Goal: Task Accomplishment & Management: Manage account settings

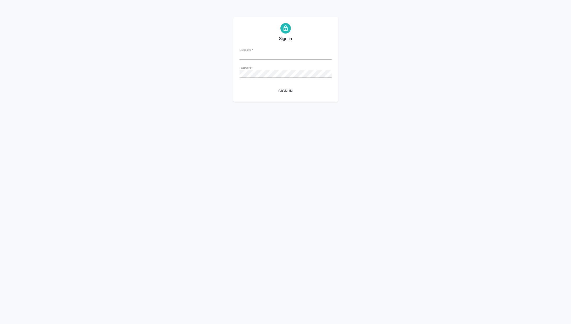
type input "m.matveeva@awatera.com"
click at [288, 90] on span "Sign in" at bounding box center [286, 91] width 84 height 7
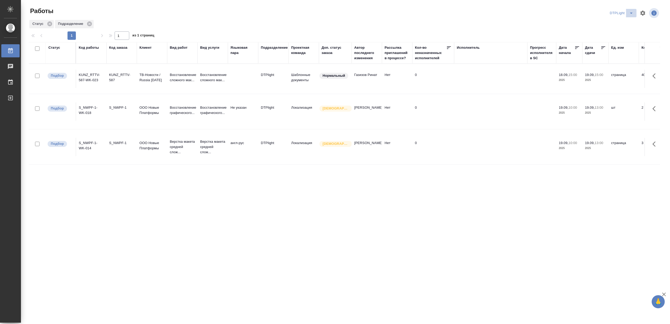
click at [570, 12] on icon "split button" at bounding box center [631, 13] width 6 height 6
click at [570, 38] on li "Матвеева_назначено" at bounding box center [625, 40] width 50 height 8
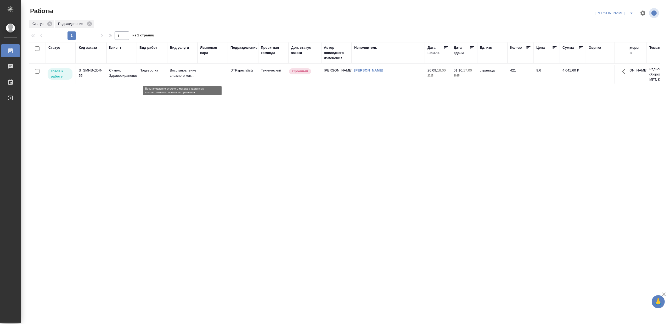
click at [183, 74] on p "Восстановление сложного мак..." at bounding box center [182, 73] width 25 height 10
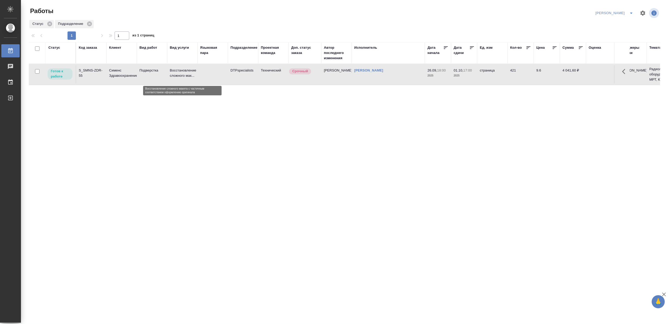
click at [183, 74] on p "Восстановление сложного мак..." at bounding box center [182, 73] width 25 height 10
click at [176, 74] on p "Восстановление сложного мак..." at bounding box center [182, 73] width 25 height 10
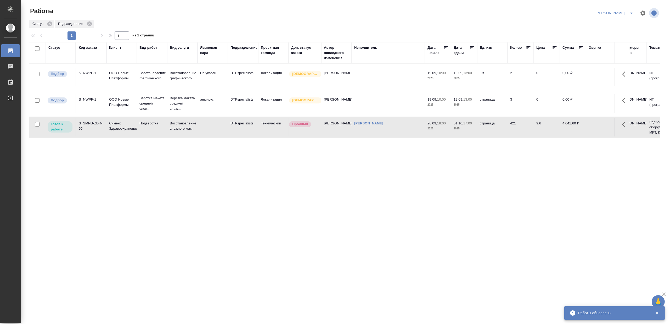
click at [633, 9] on button "split button" at bounding box center [631, 13] width 10 height 8
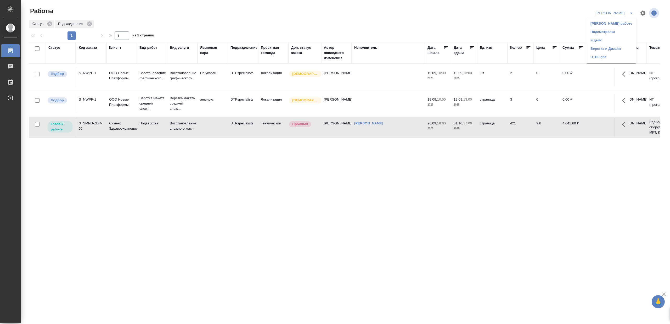
click at [465, 19] on div "Статус Подразделение" at bounding box center [344, 23] width 631 height 9
click at [201, 97] on td "англ-рус" at bounding box center [213, 103] width 30 height 18
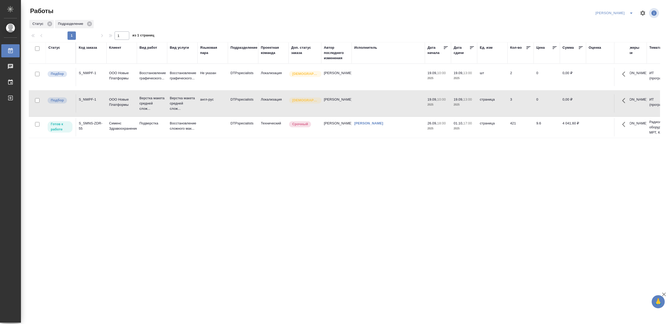
click at [201, 97] on td "англ-рус" at bounding box center [213, 103] width 30 height 18
click at [631, 12] on icon "split button" at bounding box center [631, 13] width 6 height 6
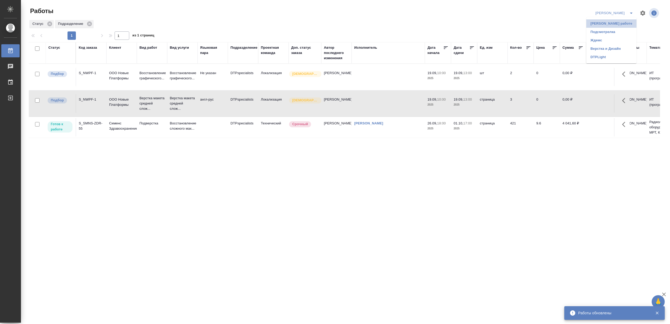
click at [621, 23] on li "[PERSON_NAME] работе" at bounding box center [611, 23] width 50 height 8
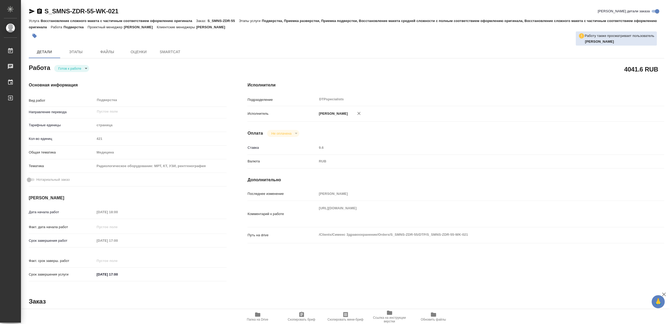
type textarea "x"
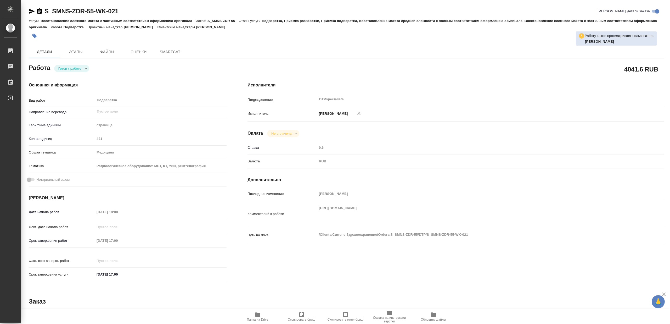
type textarea "x"
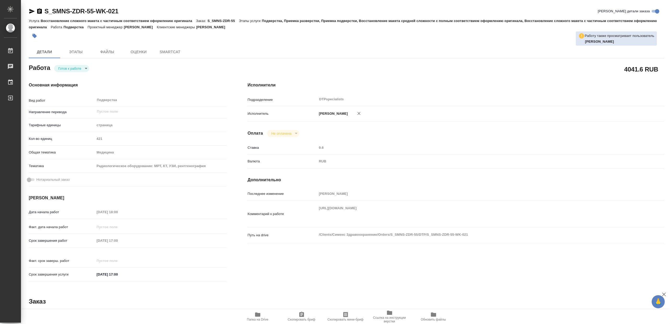
type textarea "x"
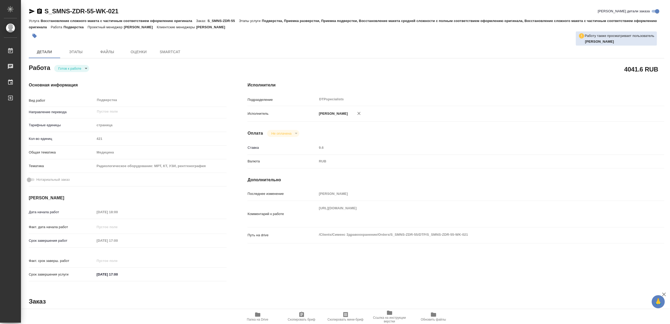
type textarea "x"
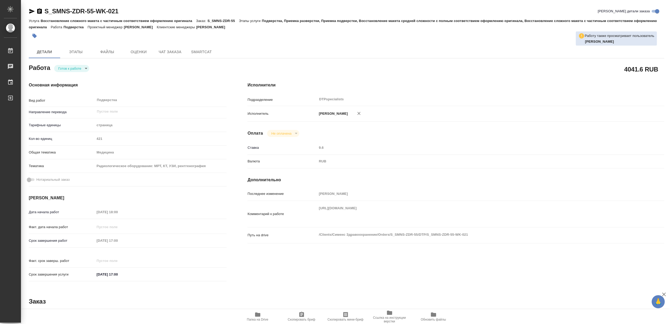
type textarea "x"
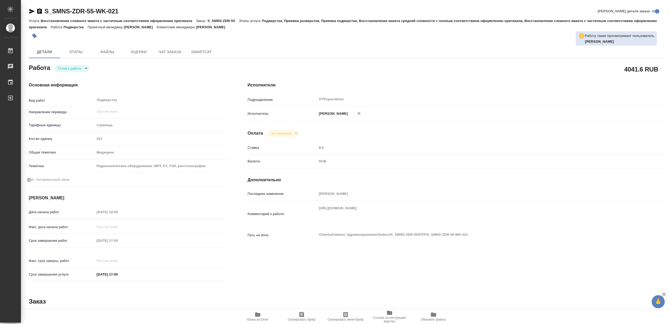
type textarea "x"
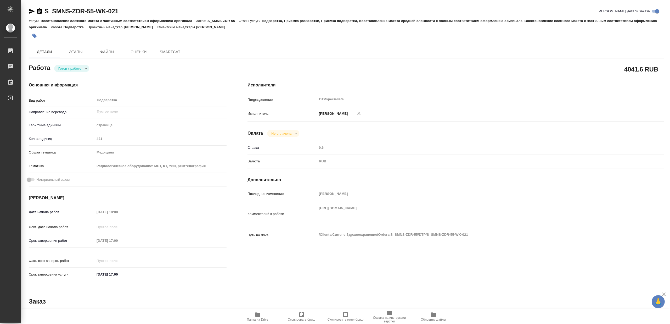
type textarea "x"
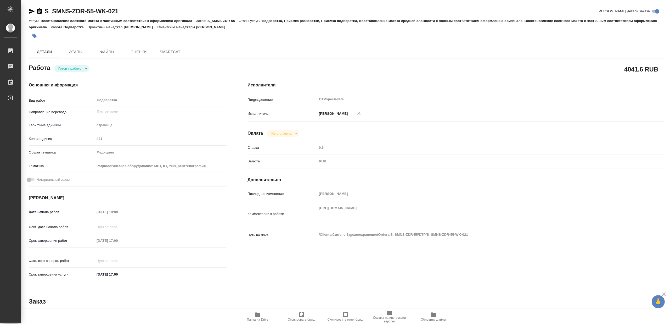
type textarea "x"
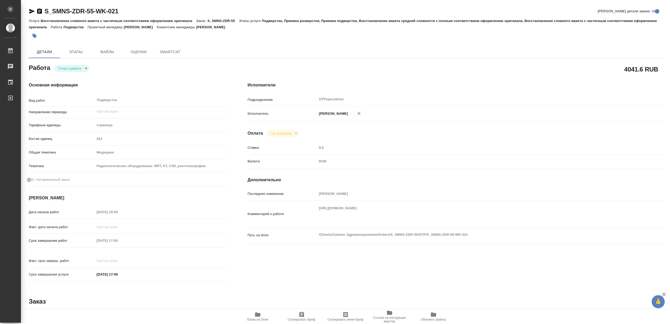
type textarea "x"
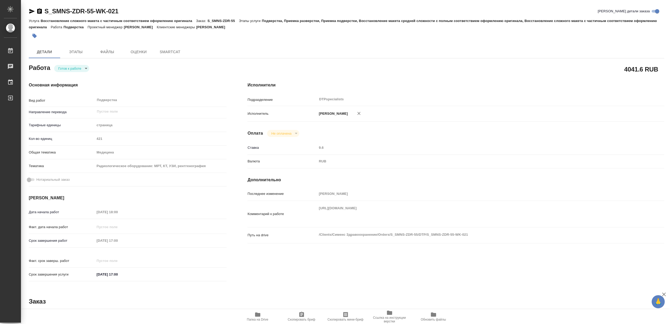
type textarea "x"
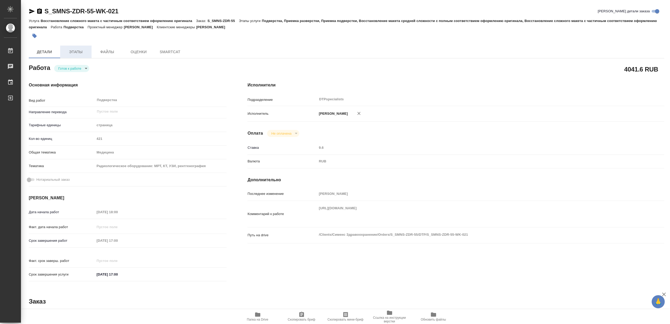
type textarea "x"
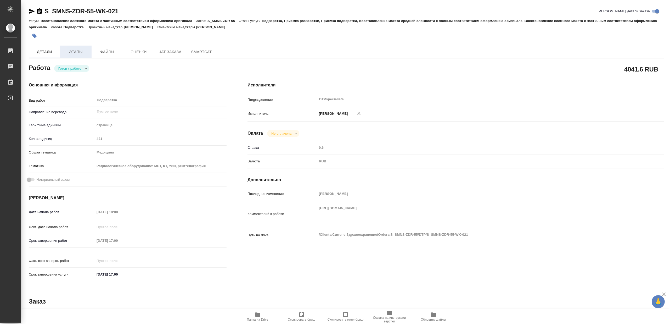
type textarea "x"
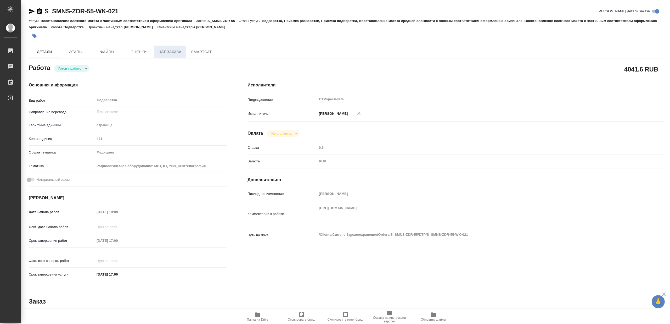
click at [166, 56] on button "Чат заказа" at bounding box center [169, 52] width 31 height 13
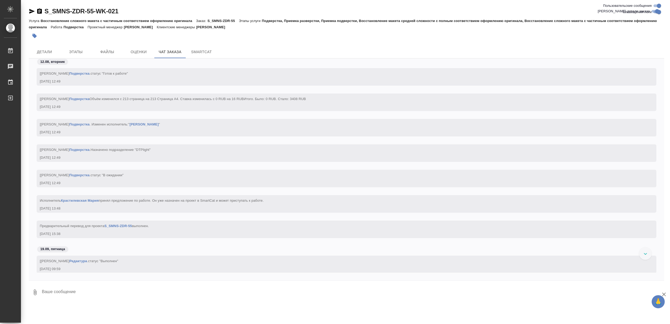
scroll to position [20856, 0]
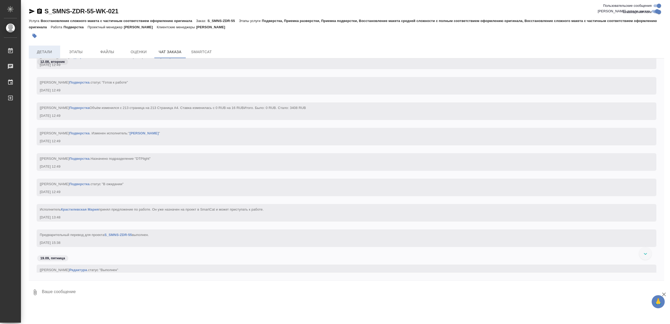
click at [51, 50] on span "Детали" at bounding box center [44, 52] width 25 height 7
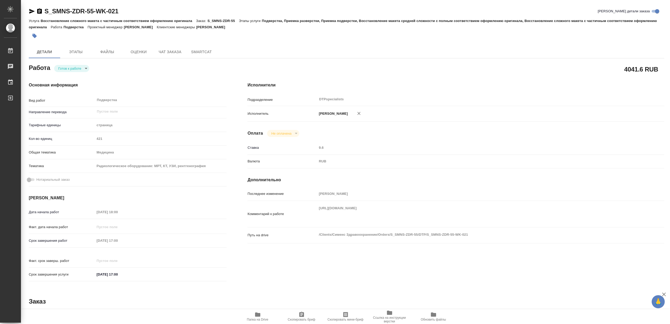
type textarea "x"
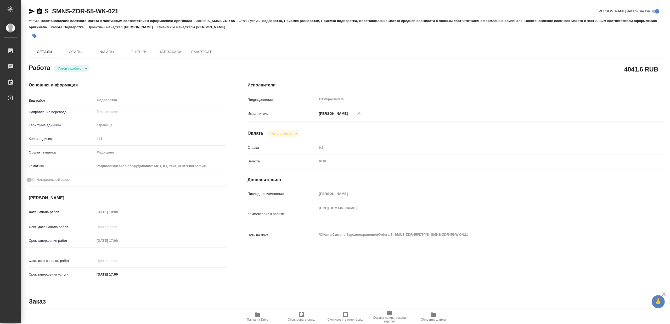
type textarea "x"
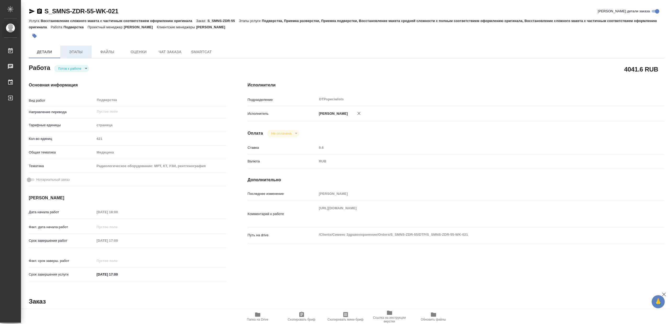
click at [70, 48] on button "Этапы" at bounding box center [75, 52] width 31 height 13
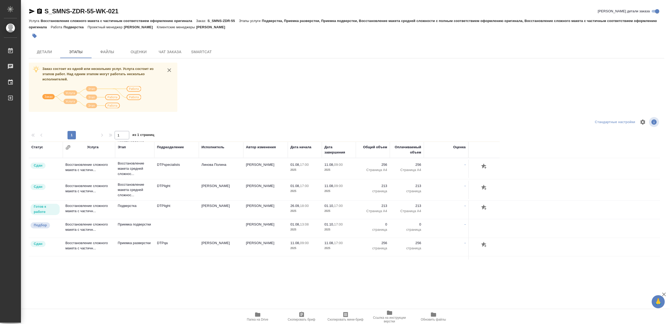
scroll to position [132, 0]
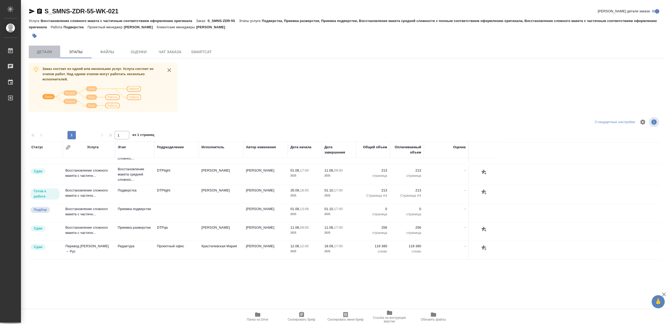
click at [48, 53] on span "Детали" at bounding box center [44, 52] width 25 height 7
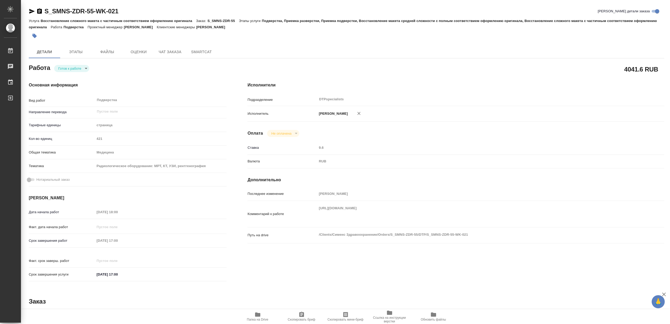
type textarea "x"
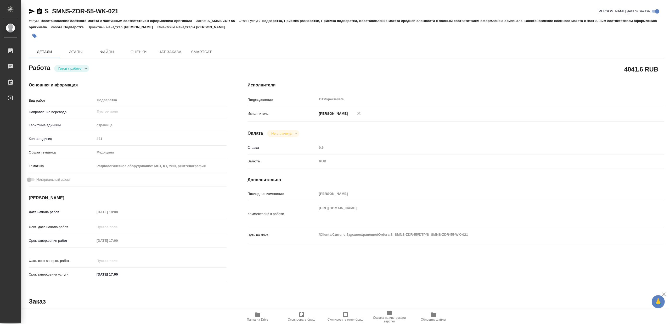
type textarea "x"
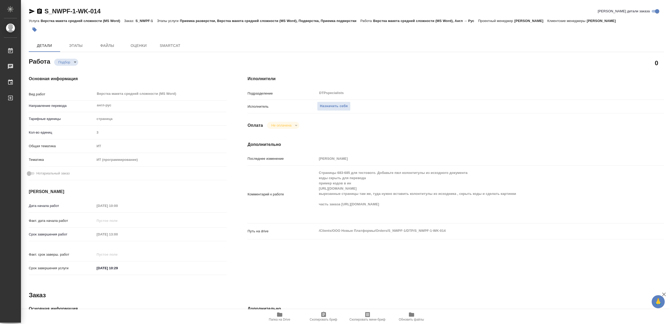
type textarea "x"
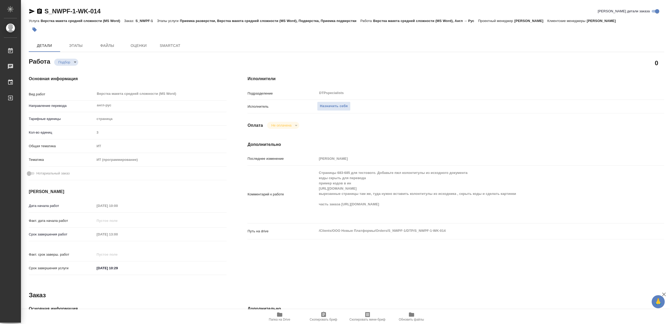
type textarea "x"
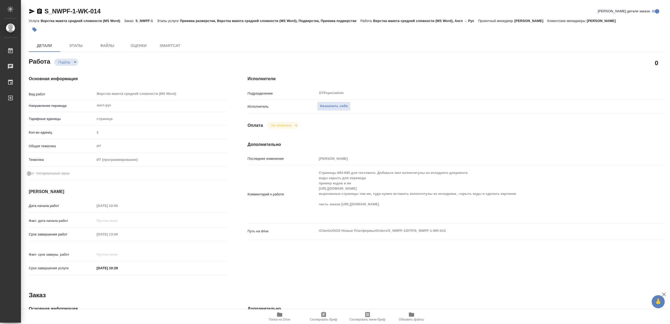
type textarea "x"
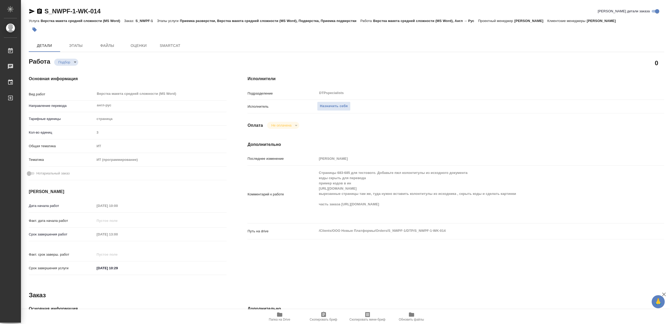
type textarea "x"
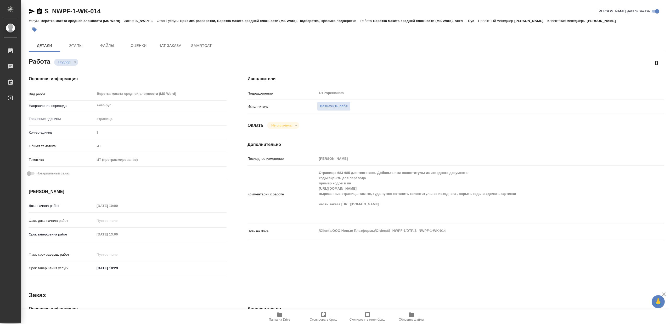
type textarea "x"
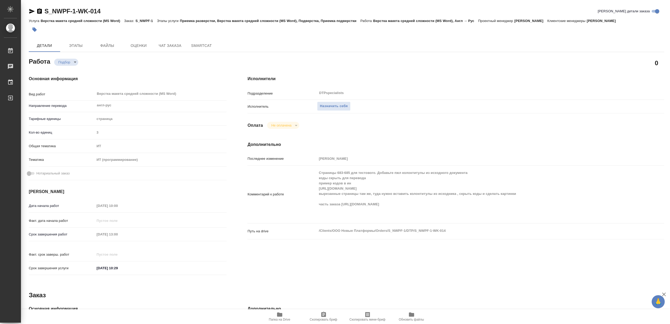
type textarea "x"
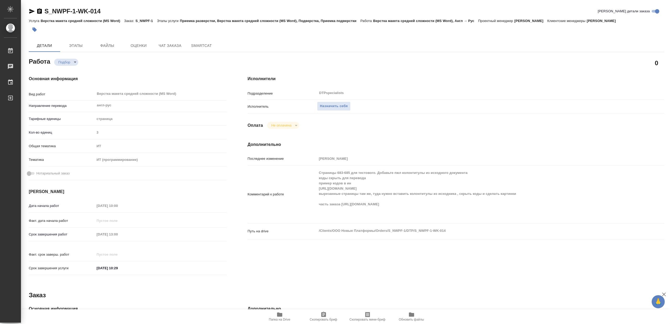
click at [277, 315] on icon "button" at bounding box center [280, 314] width 6 height 6
type textarea "x"
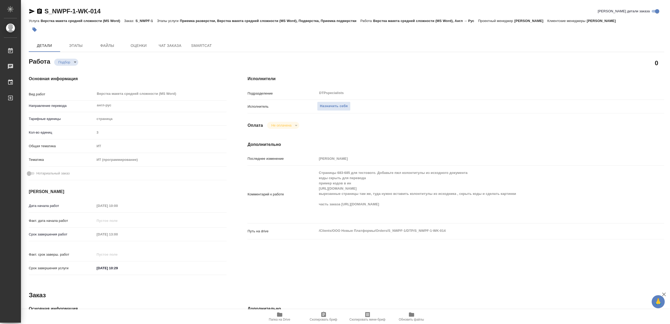
type textarea "x"
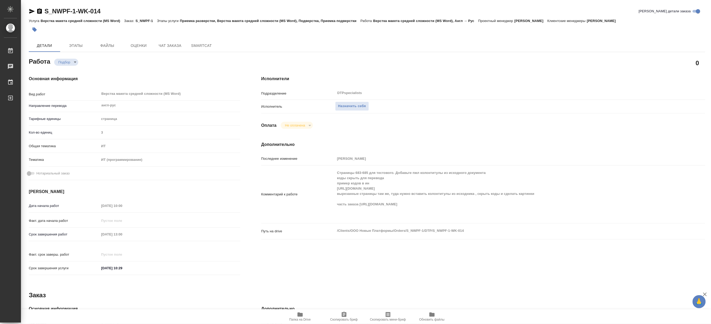
type textarea "x"
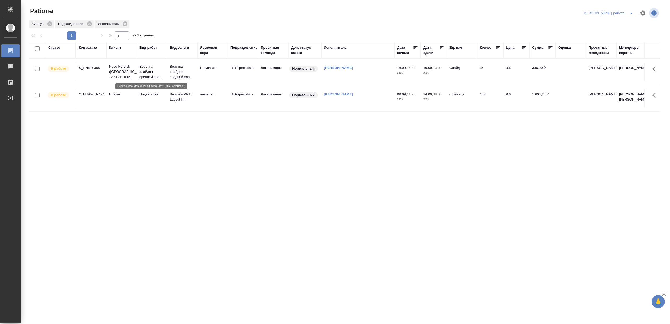
click at [149, 71] on p "Верстка слайдов средней сло..." at bounding box center [151, 72] width 25 height 16
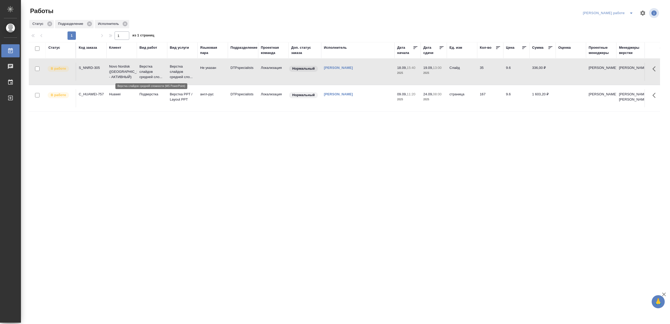
click at [149, 71] on p "Верстка слайдов средней сло..." at bounding box center [151, 72] width 25 height 16
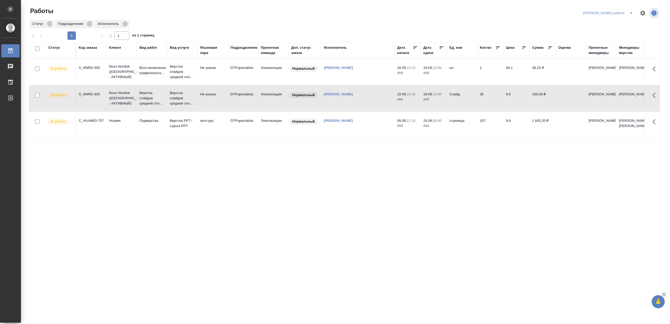
click at [630, 9] on button "split button" at bounding box center [631, 13] width 10 height 8
click at [623, 31] on li "[PERSON_NAME]" at bounding box center [612, 32] width 47 height 8
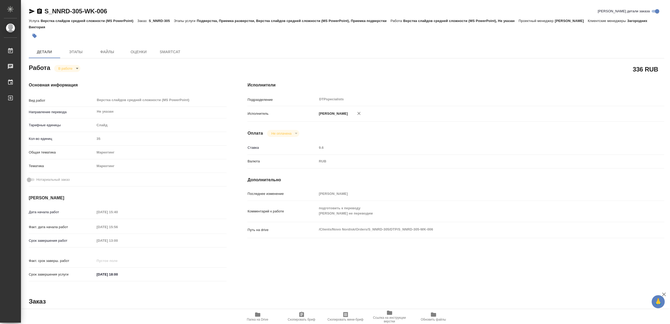
type textarea "x"
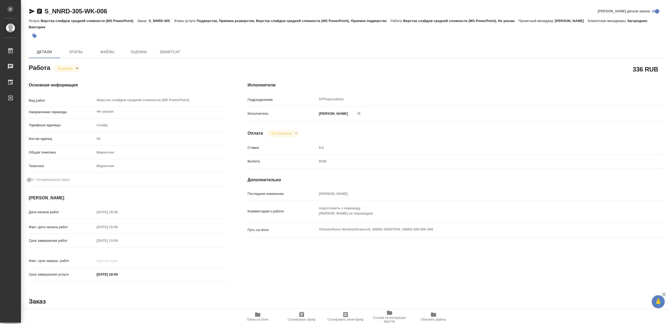
type textarea "x"
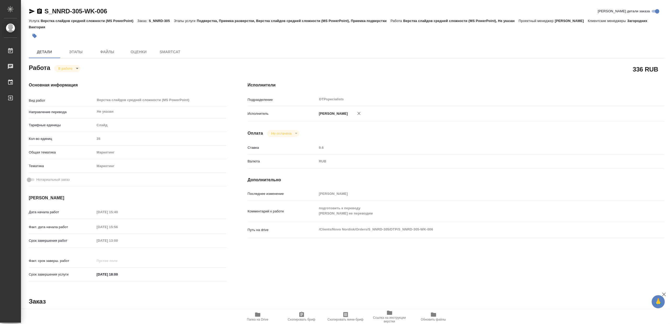
type textarea "x"
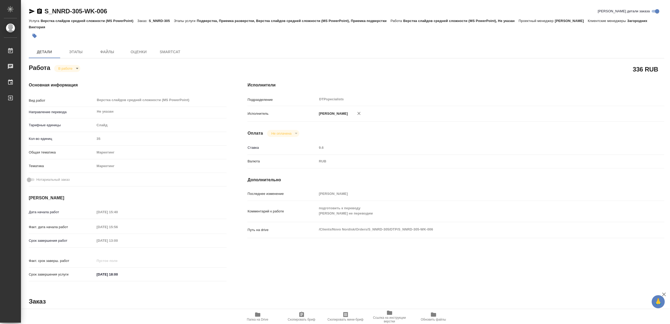
type textarea "x"
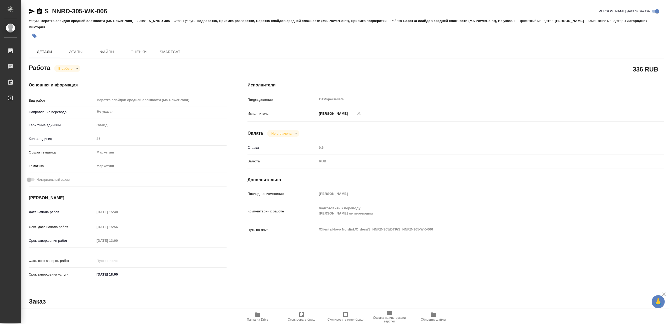
type textarea "x"
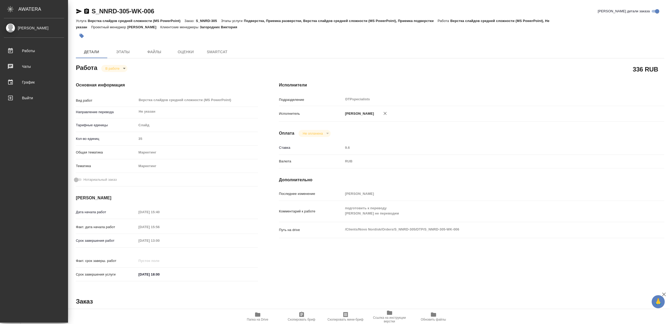
type textarea "x"
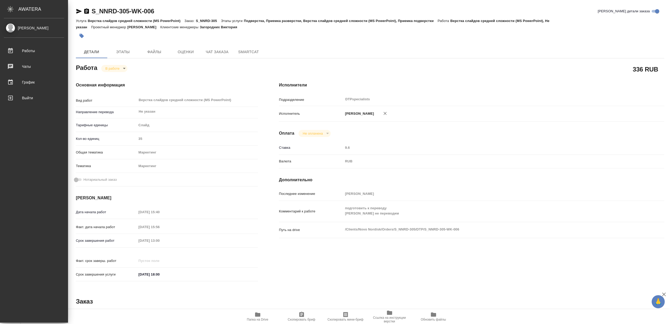
type textarea "x"
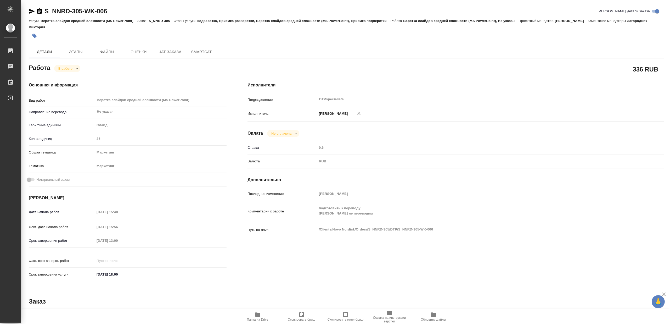
type textarea "x"
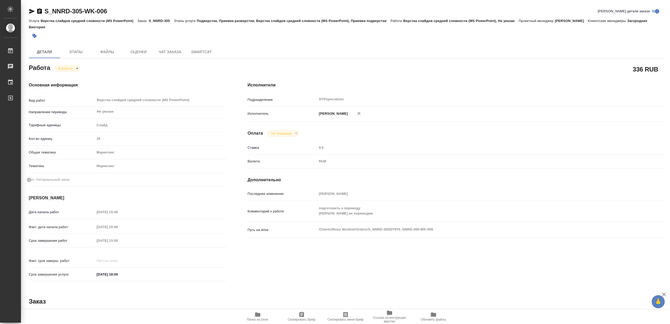
click at [30, 11] on icon "button" at bounding box center [31, 11] width 5 height 5
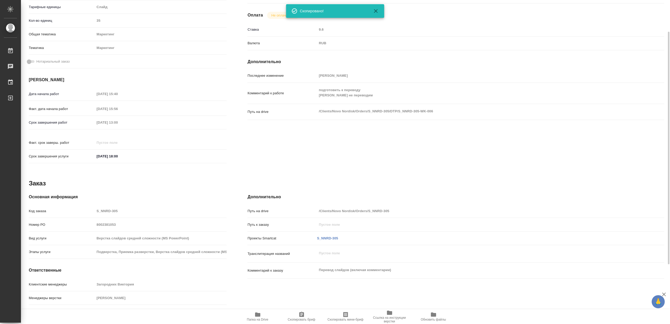
type textarea "x"
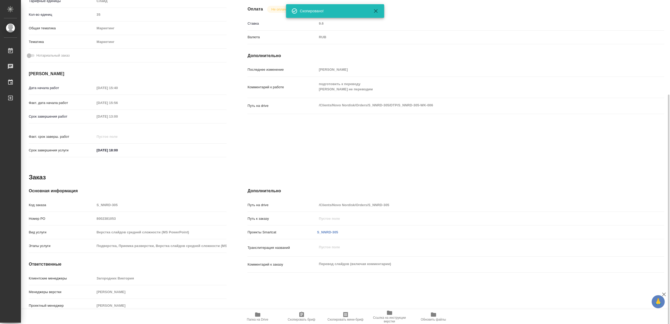
scroll to position [140, 0]
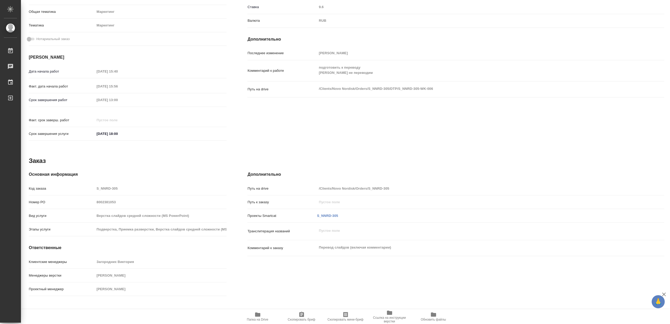
type textarea "x"
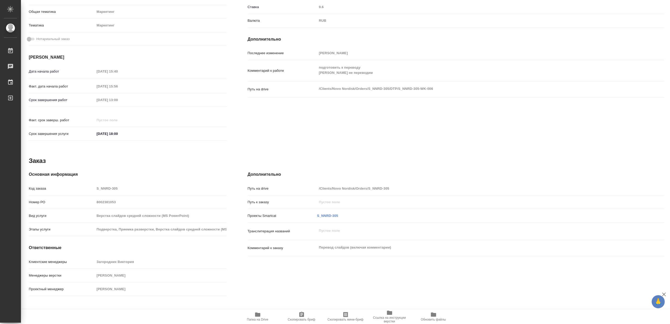
type textarea "x"
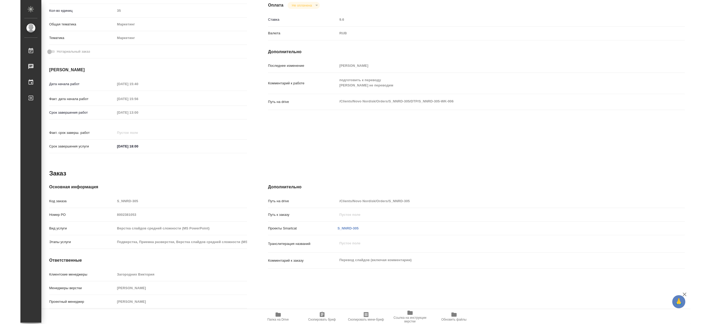
scroll to position [132, 0]
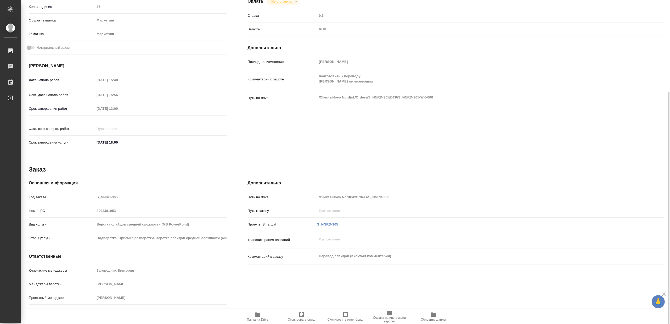
type textarea "x"
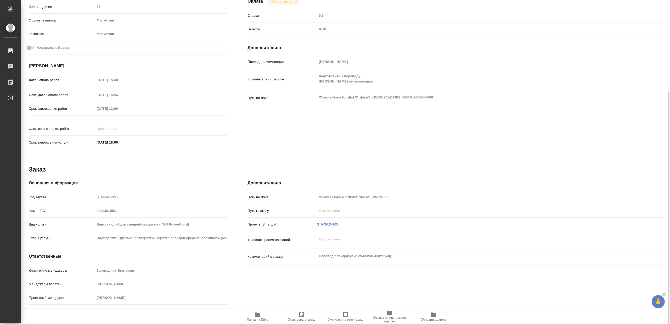
type textarea "x"
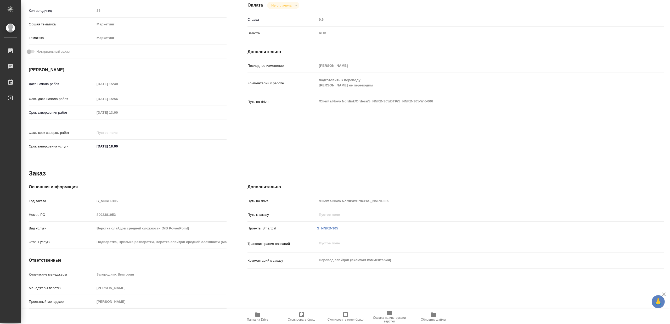
type textarea "x"
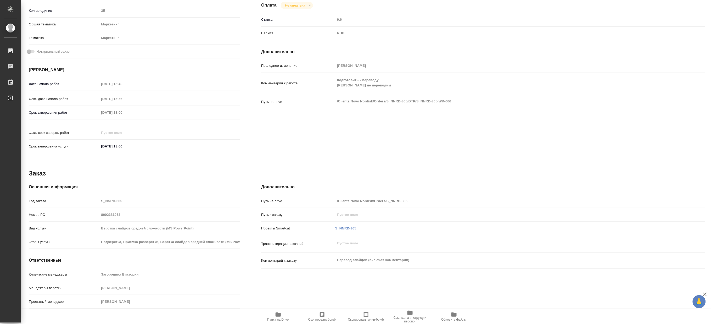
scroll to position [126, 0]
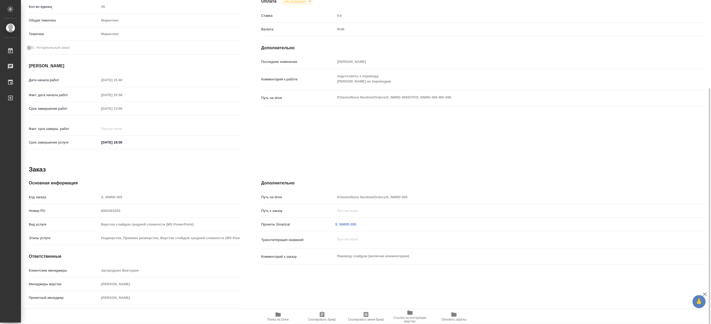
type textarea "x"
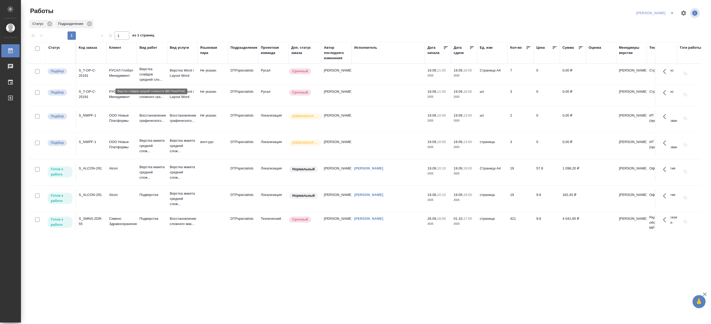
click at [147, 78] on p "Верстка слайдов средней сло..." at bounding box center [151, 74] width 25 height 16
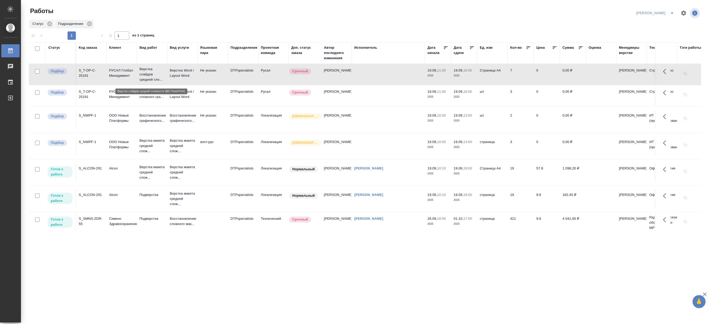
click at [147, 78] on p "Верстка слайдов средней сло..." at bounding box center [151, 74] width 25 height 16
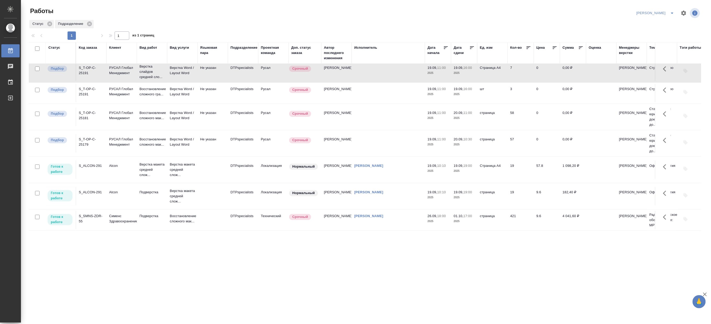
scroll to position [18, 0]
click at [173, 112] on p "Верстка Word / Layout Word" at bounding box center [182, 115] width 25 height 10
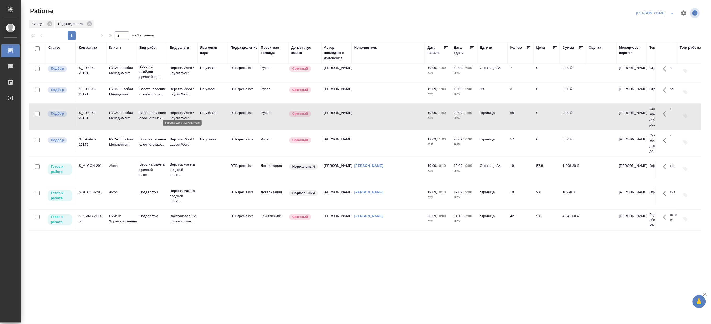
click at [173, 112] on p "Верстка Word / Layout Word" at bounding box center [182, 115] width 25 height 10
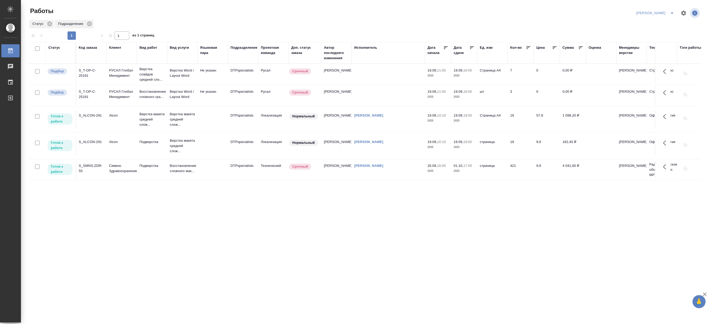
scroll to position [0, 0]
click at [668, 9] on button "split button" at bounding box center [672, 13] width 10 height 8
click at [655, 23] on li "Матвеева_В работе" at bounding box center [652, 23] width 50 height 8
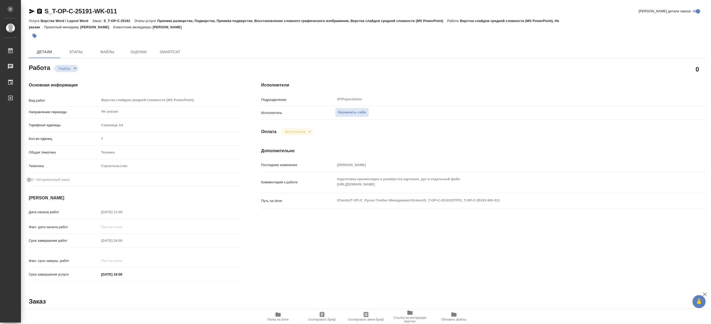
type textarea "x"
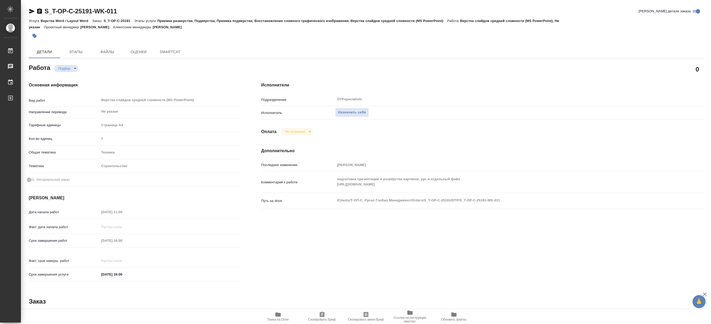
type textarea "x"
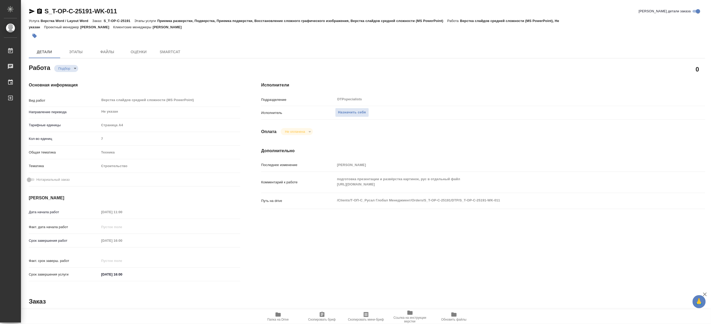
type textarea "x"
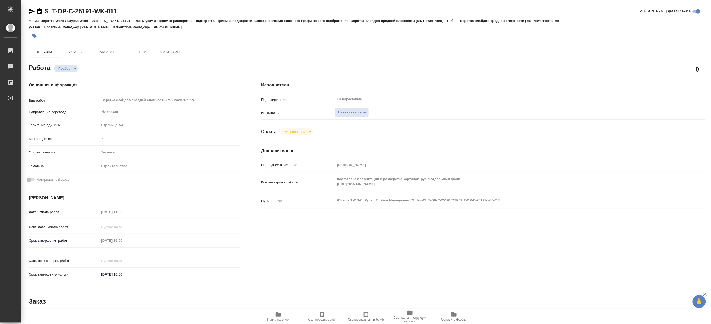
type textarea "x"
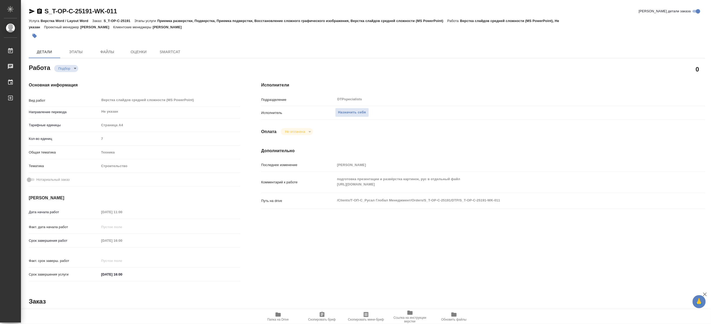
type textarea "x"
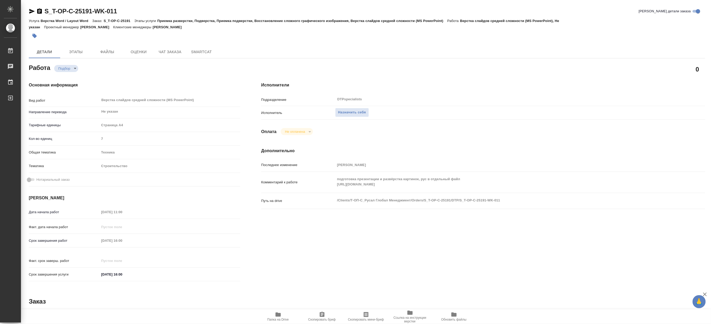
type textarea "x"
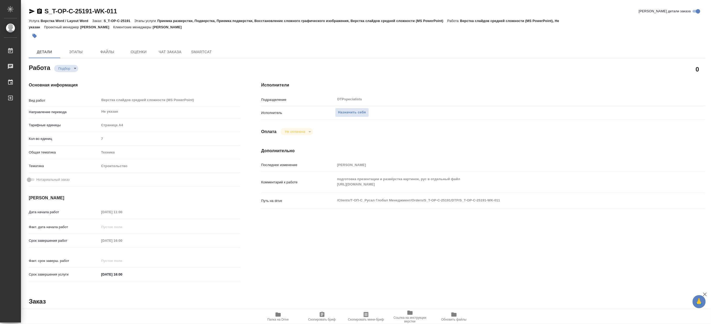
click at [273, 315] on span "Папка на Drive" at bounding box center [278, 316] width 38 height 10
type textarea "x"
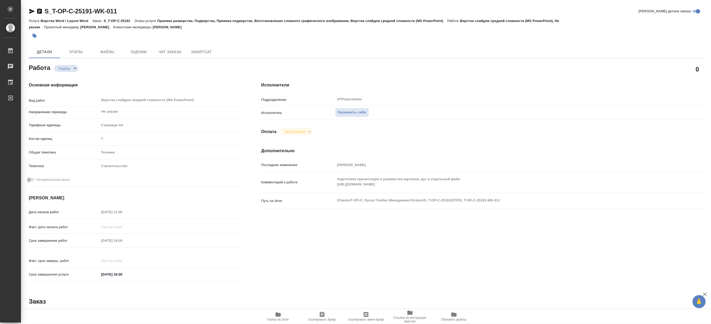
type textarea "x"
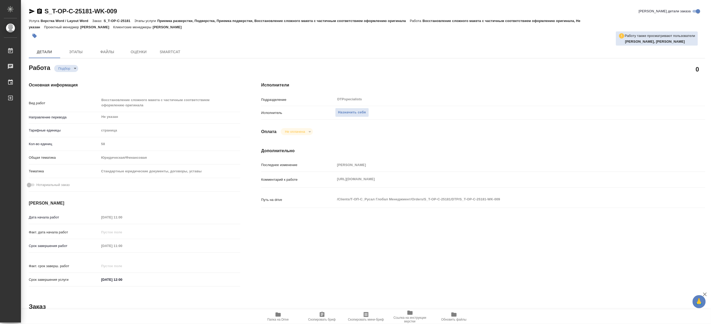
type textarea "x"
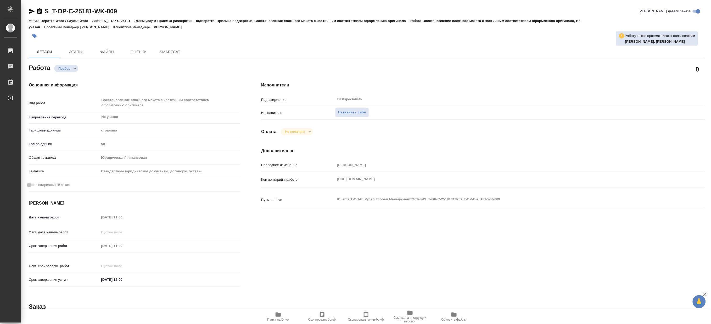
type textarea "x"
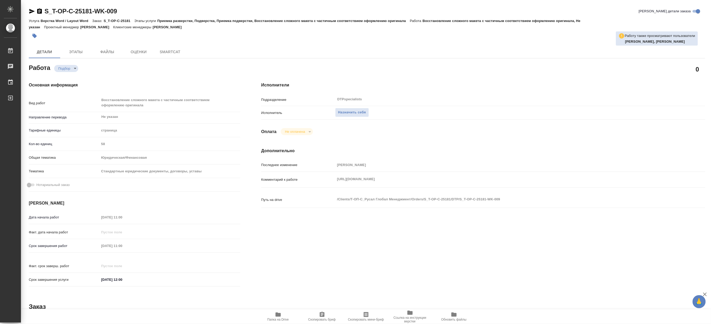
type textarea "x"
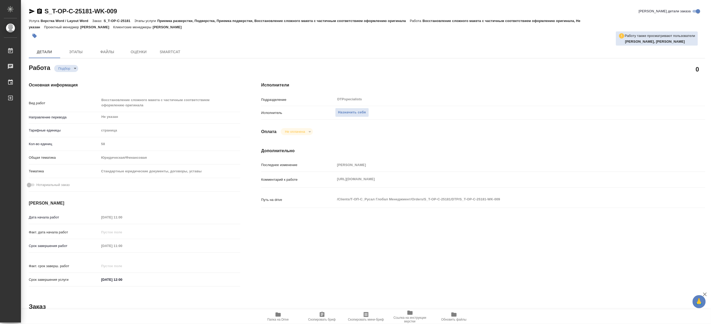
type textarea "x"
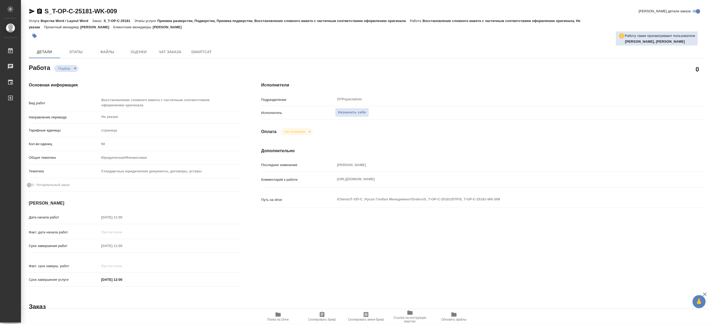
click at [279, 317] on icon "button" at bounding box center [278, 314] width 6 height 6
type textarea "x"
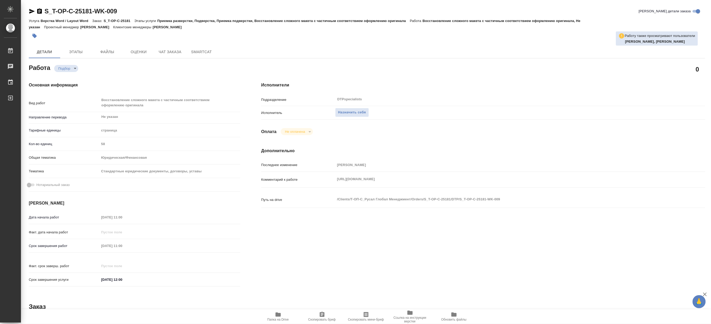
type textarea "x"
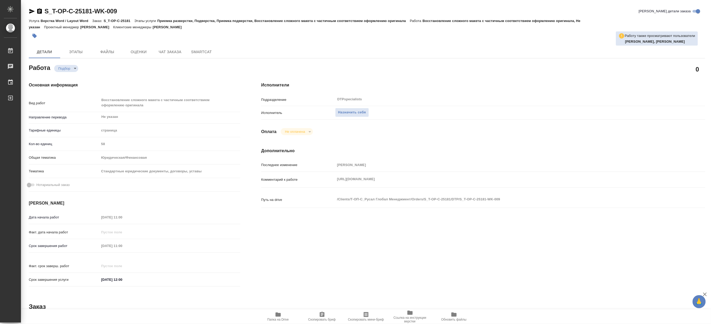
type textarea "x"
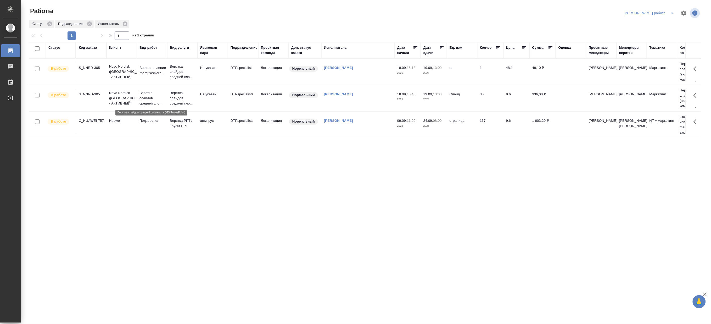
click at [141, 96] on p "Верстка слайдов средней сло..." at bounding box center [151, 98] width 25 height 16
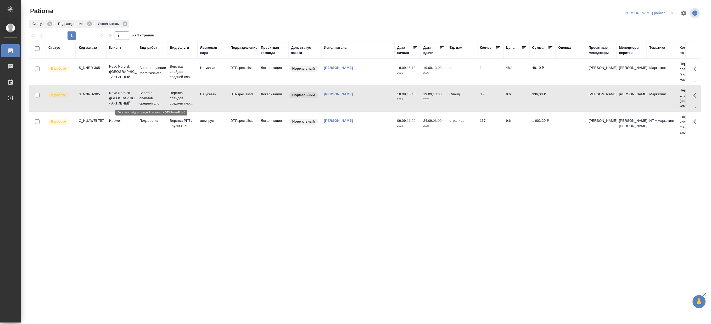
click at [141, 96] on p "Верстка слайдов средней сло..." at bounding box center [151, 98] width 25 height 16
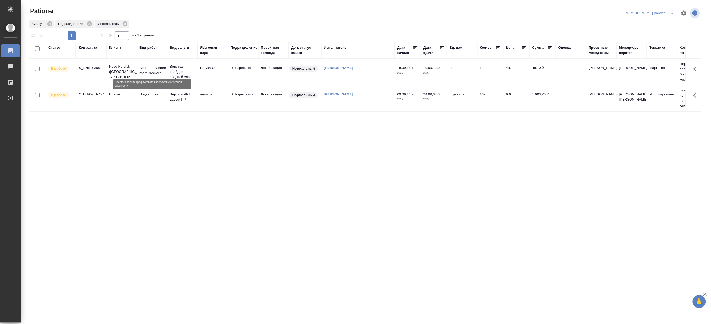
click at [148, 73] on p "Восстановление графического..." at bounding box center [151, 70] width 25 height 10
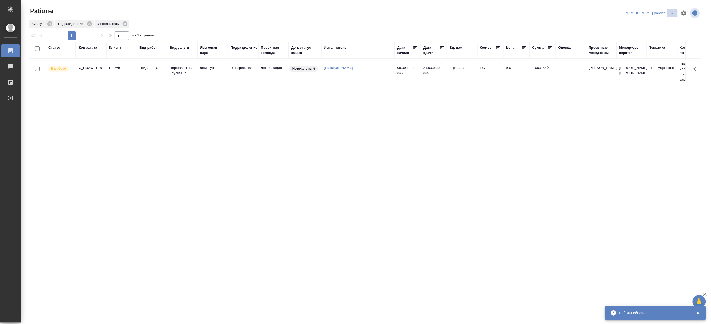
click at [673, 11] on icon "split button" at bounding box center [672, 13] width 6 height 6
click at [658, 28] on li "[PERSON_NAME]" at bounding box center [653, 32] width 47 height 8
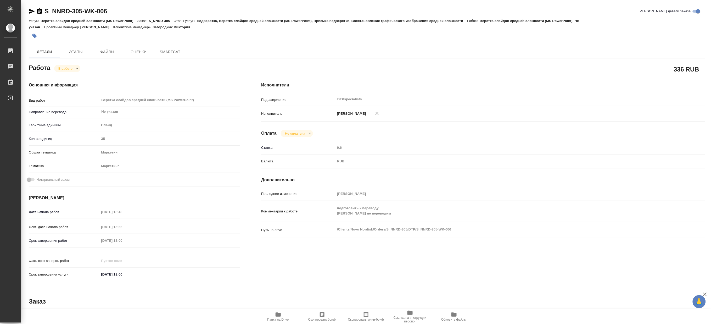
type textarea "x"
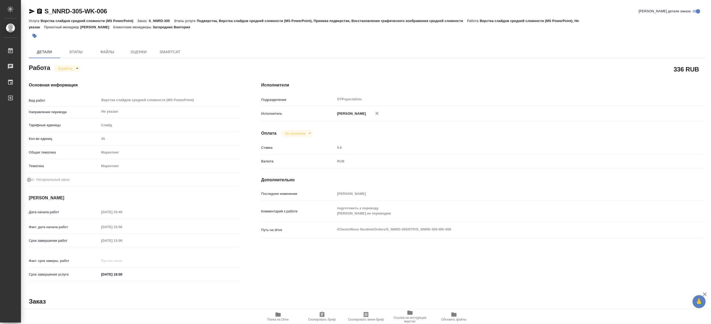
type textarea "x"
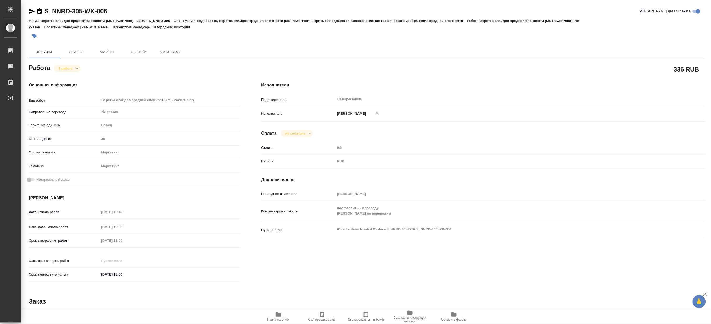
type textarea "x"
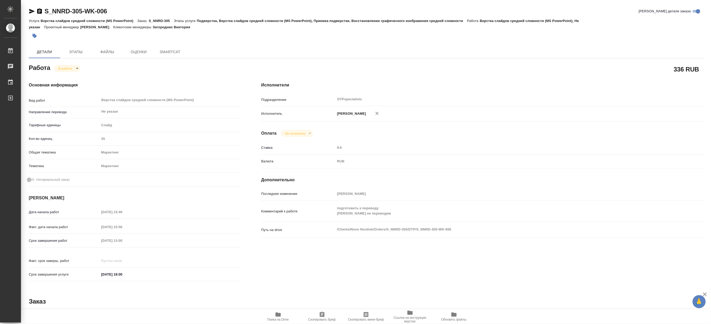
type textarea "x"
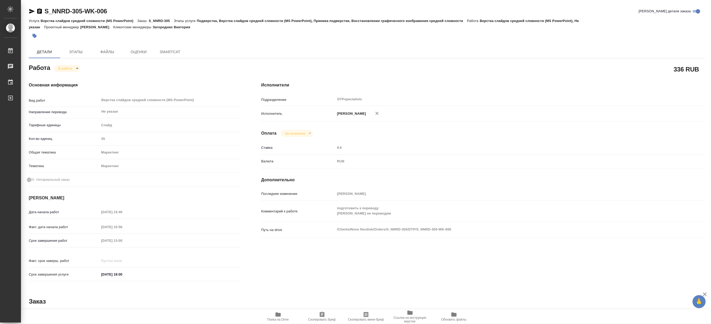
type textarea "x"
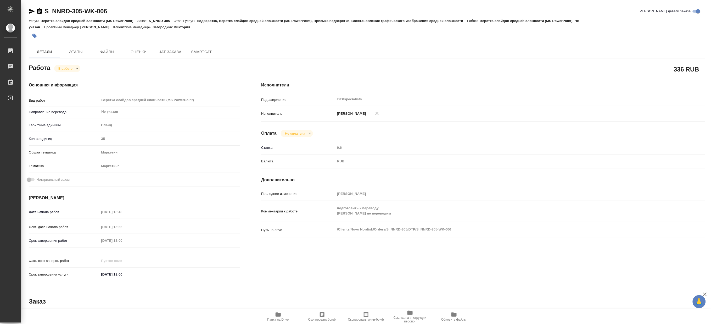
click at [278, 313] on icon "button" at bounding box center [277, 314] width 5 height 4
type textarea "x"
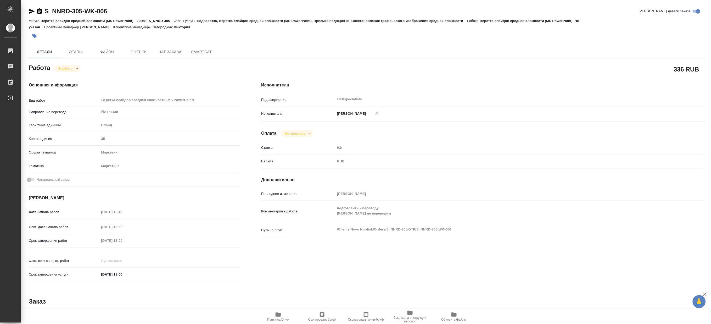
type textarea "x"
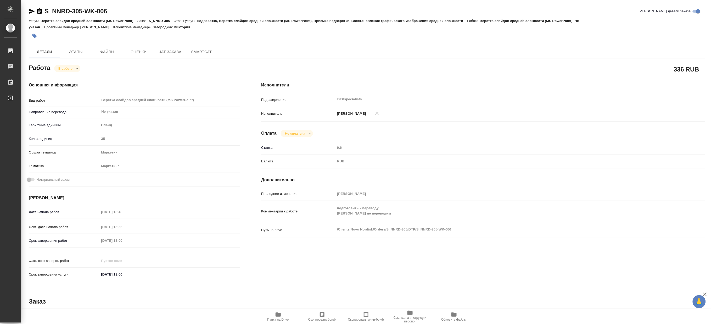
type textarea "x"
click at [61, 68] on body "🙏 .cls-1 fill:#fff; AWATERA Matveeva Maria Работы 0 Чаты График Выйти S_NNRD-30…" at bounding box center [355, 162] width 711 height 324
click at [61, 76] on button "Выполнен" at bounding box center [67, 77] width 19 height 6
type textarea "x"
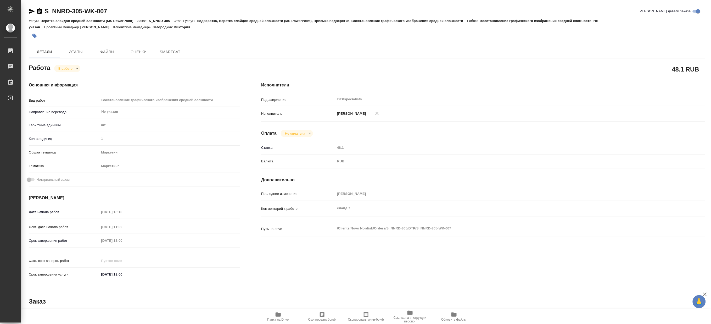
type textarea "x"
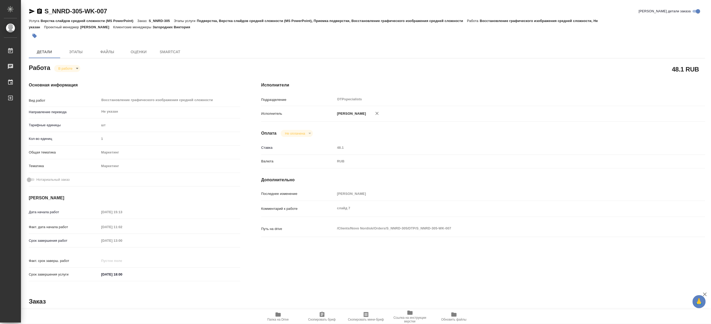
type textarea "x"
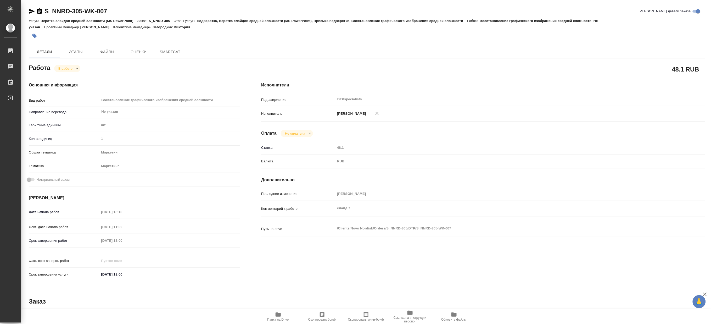
type textarea "x"
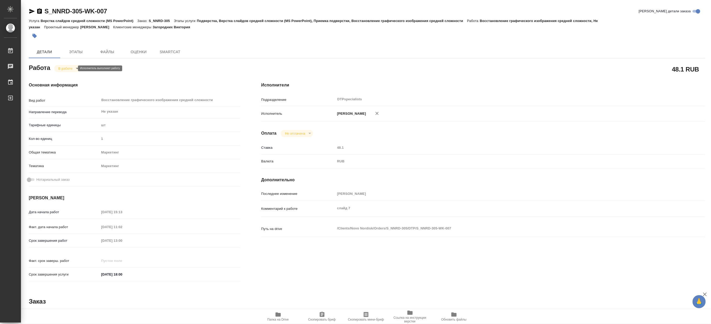
type textarea "x"
click at [61, 68] on body "🙏 .cls-1 fill:#fff; AWATERA [PERSON_NAME] Чаты График Выйти S_NNRD-305-WK-007 К…" at bounding box center [355, 162] width 711 height 324
click at [61, 76] on button "Выполнен" at bounding box center [67, 77] width 19 height 6
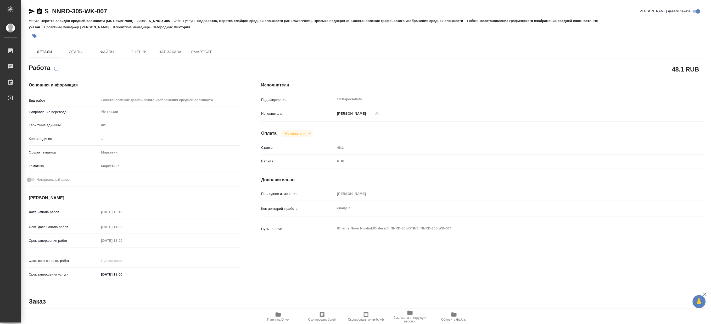
type textarea "x"
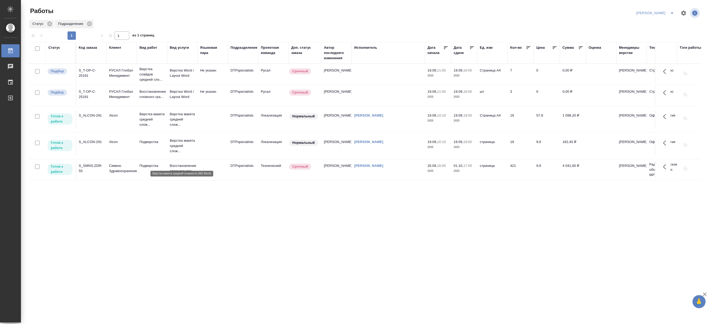
click at [176, 154] on p "Верстка макета средней слож..." at bounding box center [182, 146] width 25 height 16
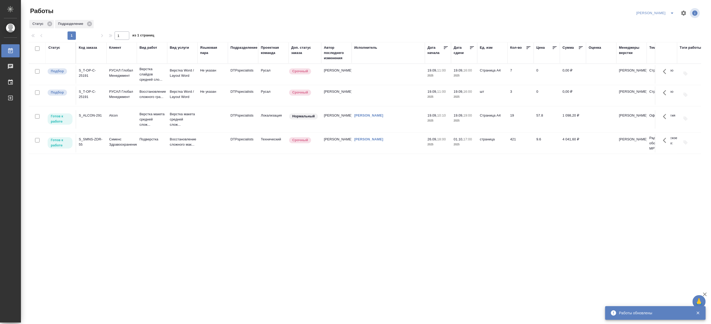
click at [165, 127] on td "Верстка макета средней слож..." at bounding box center [152, 119] width 30 height 21
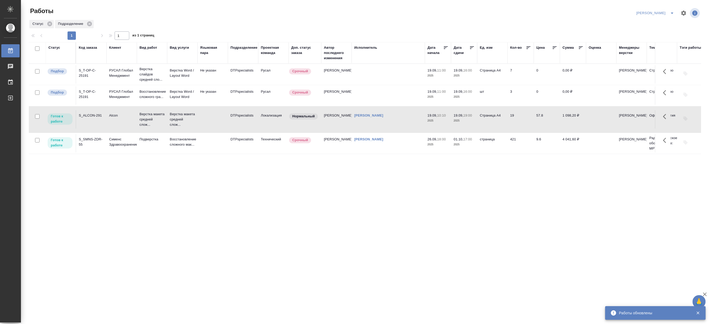
click at [165, 127] on td "Верстка макета средней слож..." at bounding box center [152, 119] width 30 height 21
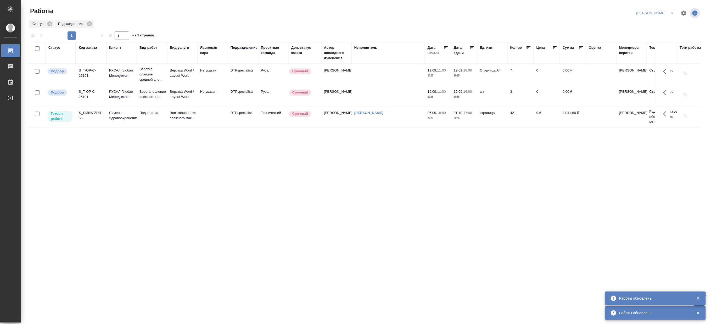
click at [165, 126] on td "Подверстка" at bounding box center [152, 117] width 30 height 18
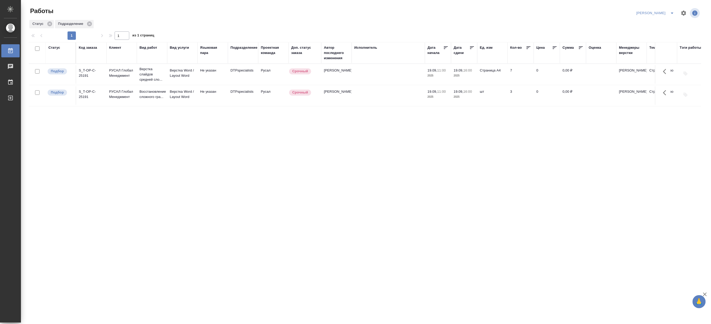
click at [668, 12] on span "split button" at bounding box center [672, 13] width 8 height 6
click at [649, 24] on li "[PERSON_NAME] работе" at bounding box center [652, 23] width 50 height 8
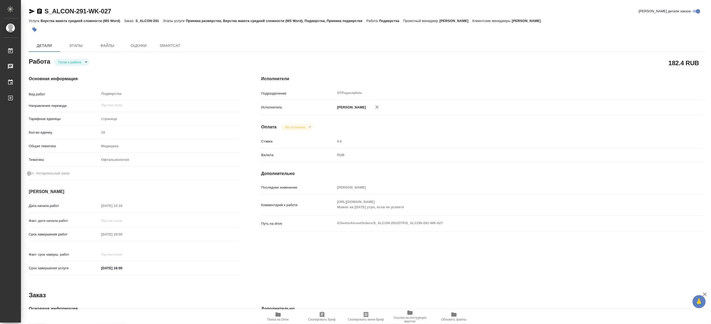
type textarea "x"
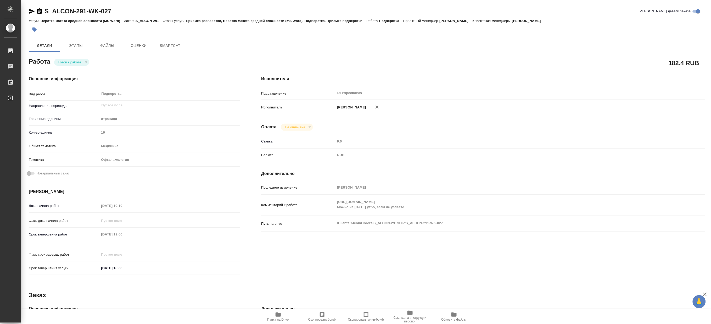
type textarea "x"
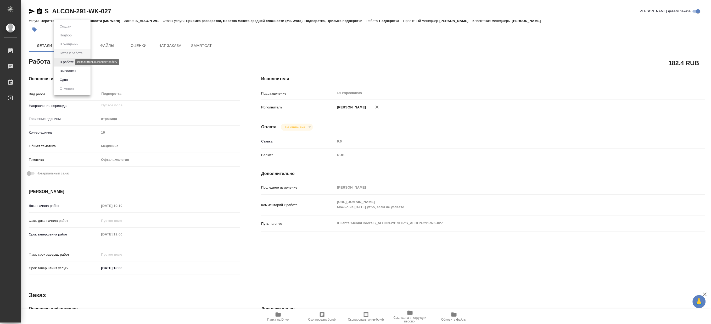
click at [64, 61] on body "🙏 .cls-1 fill:#fff; AWATERA [PERSON_NAME] Чаты График Выйти S_ALCON-291-WK-027 …" at bounding box center [355, 162] width 711 height 324
click at [62, 61] on button "В работе" at bounding box center [66, 62] width 17 height 6
type textarea "x"
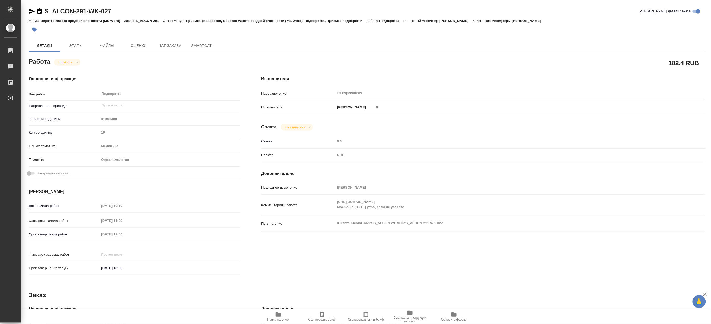
type textarea "x"
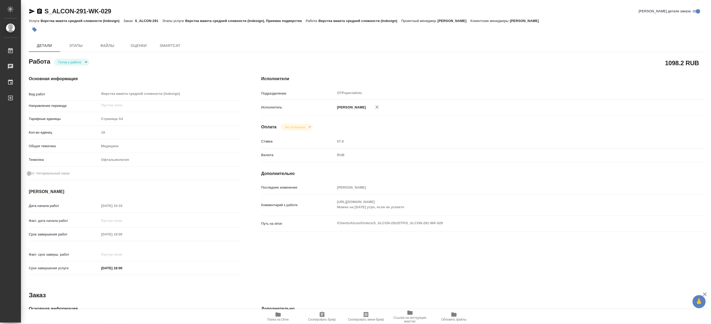
type textarea "x"
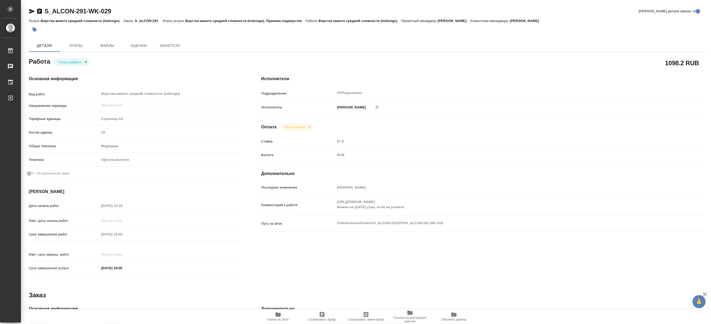
type textarea "x"
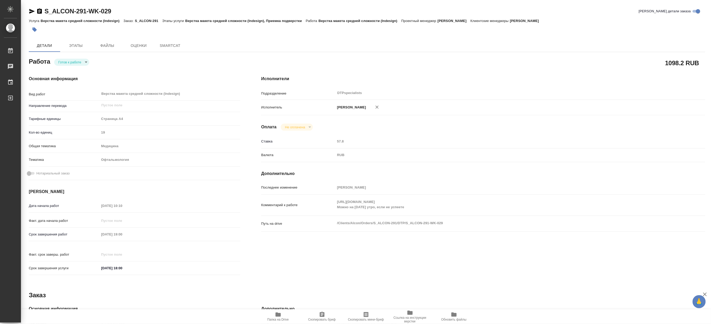
type textarea "x"
click at [67, 64] on body "🙏 .cls-1 fill:#fff; AWATERA [PERSON_NAME] Чаты График Выйти S_ALCON-291-WK-029 …" at bounding box center [355, 162] width 711 height 324
type textarea "x"
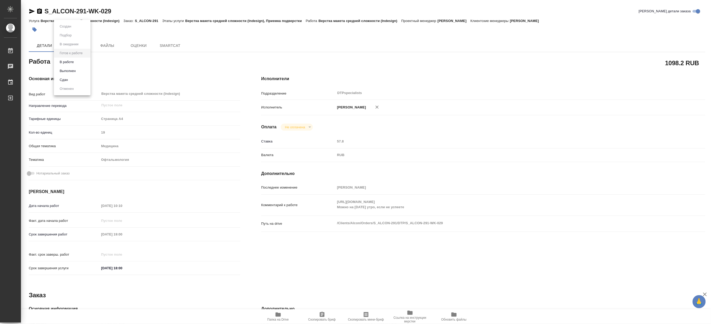
type textarea "x"
click at [64, 64] on button "В работе" at bounding box center [66, 62] width 17 height 6
type textarea "x"
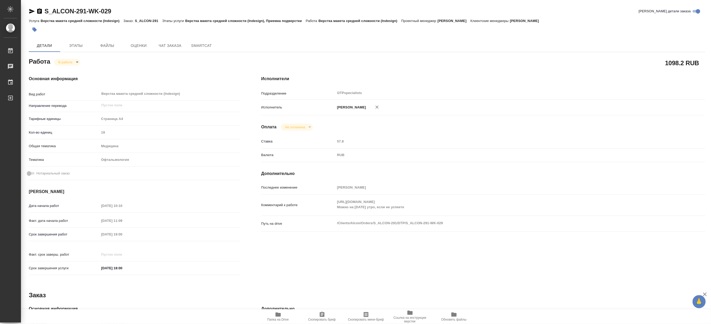
type textarea "x"
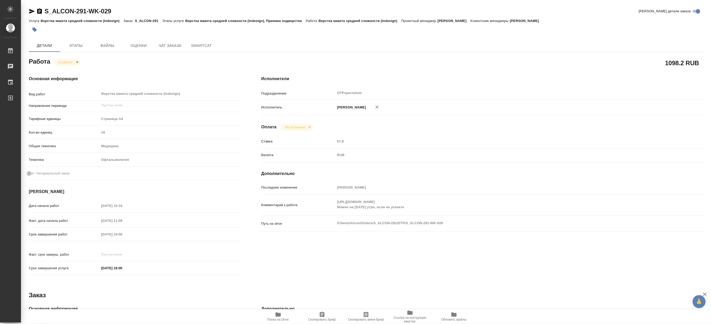
type textarea "x"
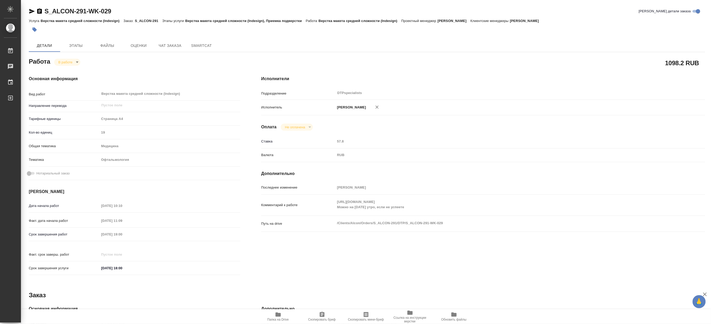
type textarea "x"
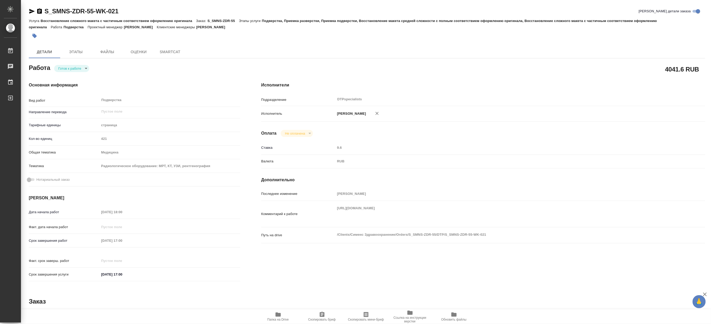
type textarea "x"
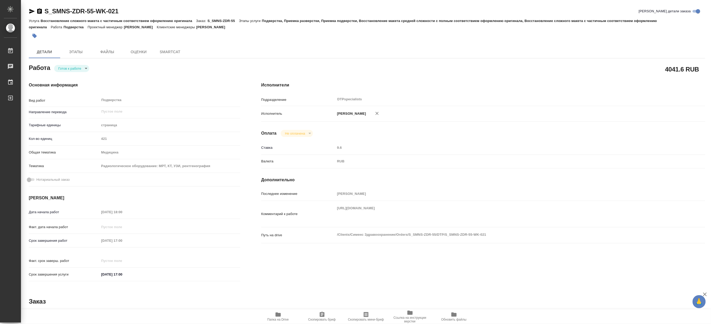
type textarea "x"
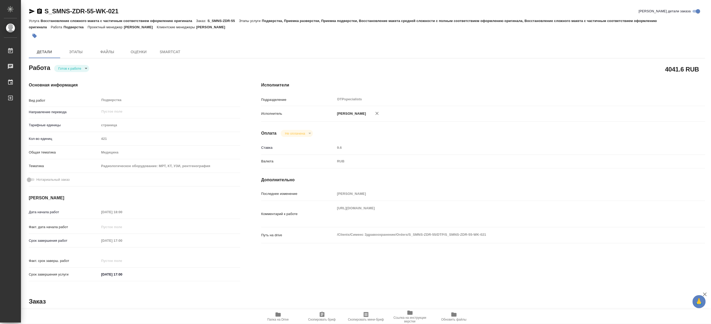
type textarea "x"
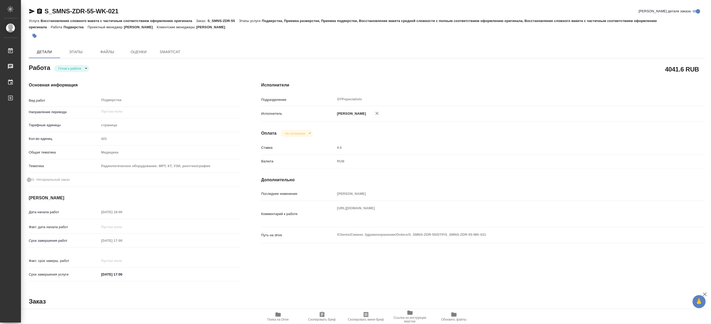
type textarea "x"
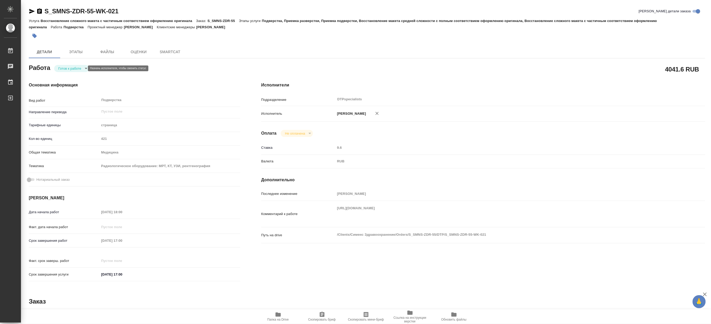
click at [65, 70] on body "🙏 .cls-1 fill:#fff; AWATERA [PERSON_NAME] Чаты График Выйти S_SMNS-ZDR-55-WK-02…" at bounding box center [355, 162] width 711 height 324
type textarea "x"
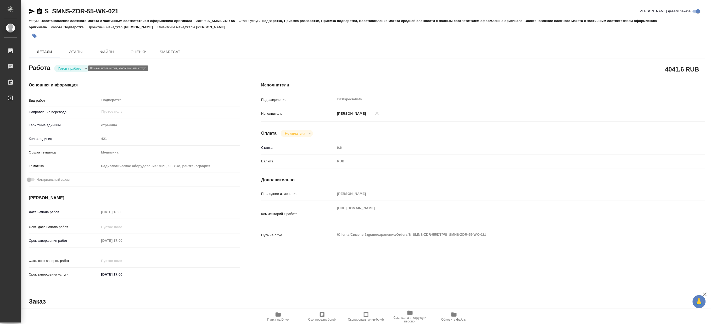
type textarea "x"
click at [65, 70] on button "В работе" at bounding box center [66, 68] width 17 height 6
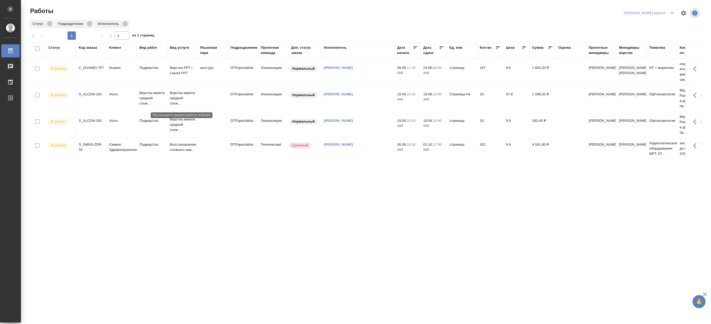
click at [171, 93] on p "Верстка макета средней слож..." at bounding box center [182, 98] width 25 height 16
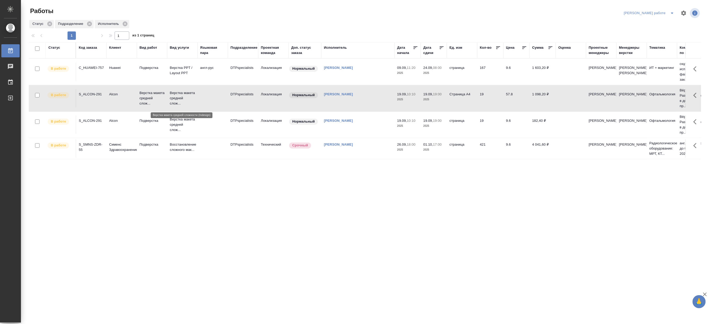
click at [171, 93] on p "Верстка макета средней слож..." at bounding box center [182, 98] width 25 height 16
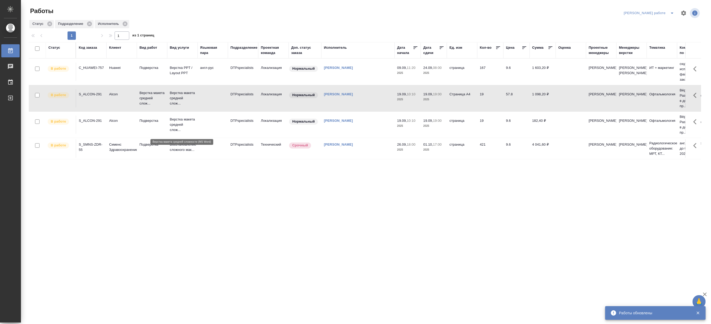
click at [185, 127] on p "Верстка макета средней слож..." at bounding box center [182, 125] width 25 height 16
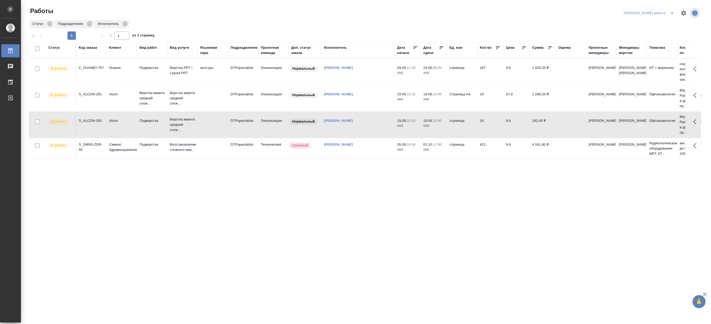
click at [672, 10] on icon "split button" at bounding box center [672, 13] width 6 height 6
click at [665, 30] on li "Матвеева_назначено" at bounding box center [653, 32] width 47 height 8
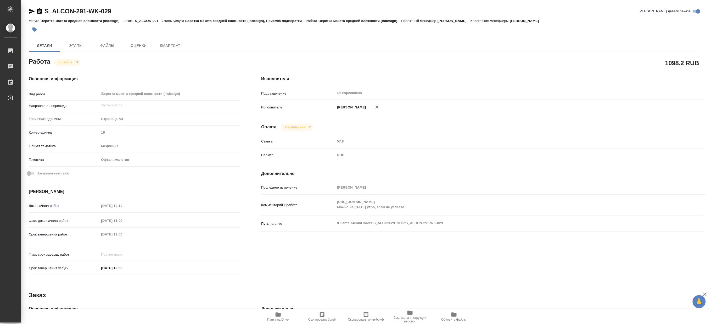
type textarea "x"
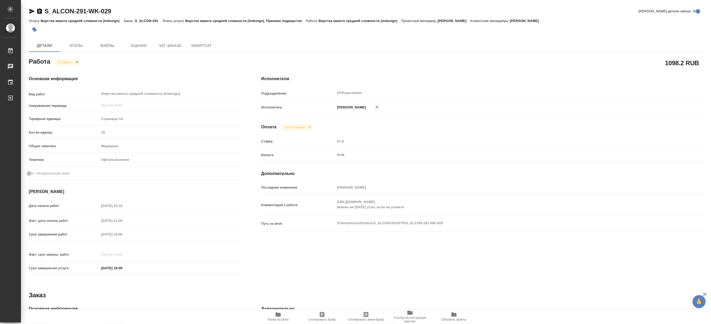
type textarea "x"
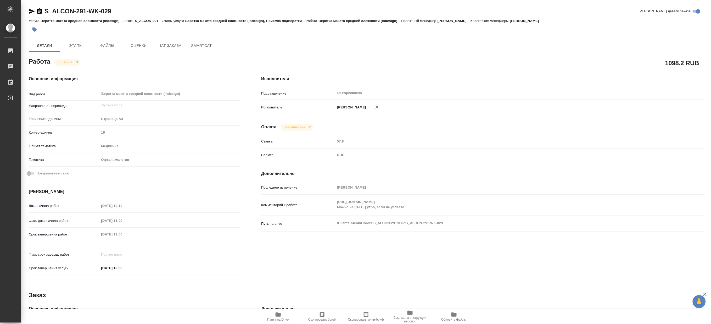
type textarea "x"
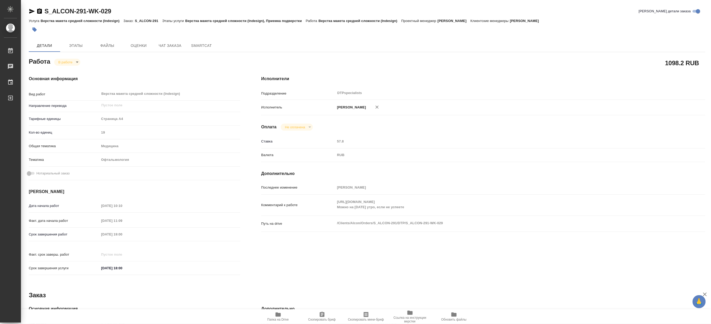
click at [330, 208] on div "Комментарий к работе [URL][DOMAIN_NAME] Можно на [DATE] утро, если не успеете x" at bounding box center [483, 204] width 444 height 17
type textarea "x"
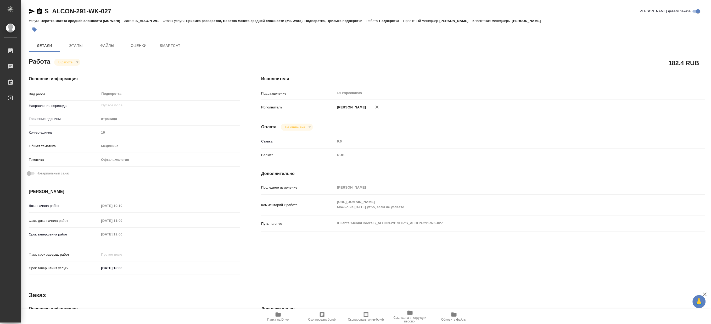
type textarea "x"
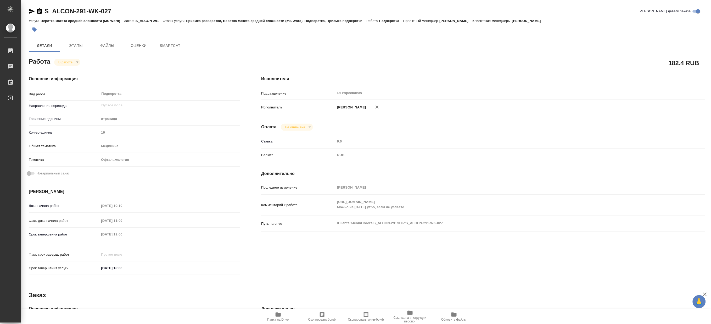
type textarea "x"
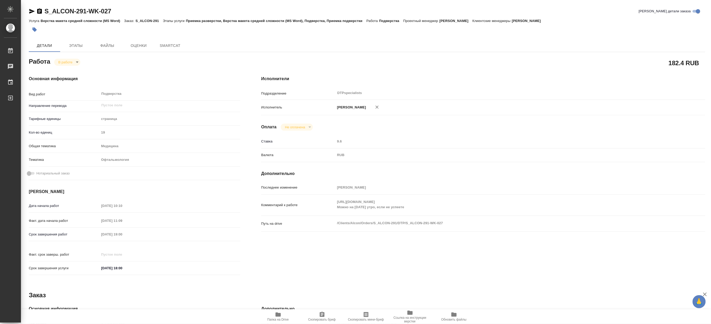
type textarea "x"
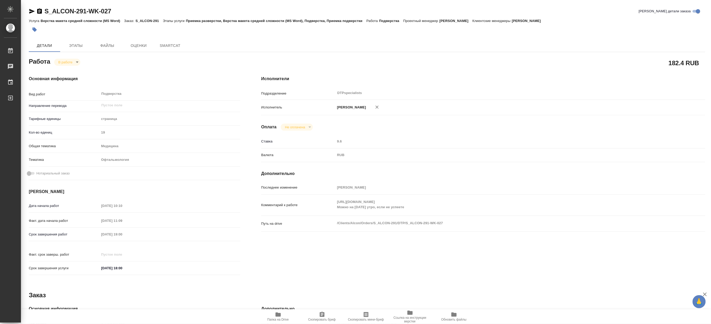
type textarea "x"
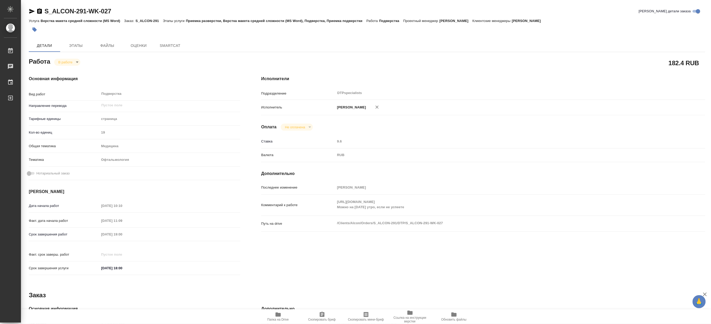
type textarea "x"
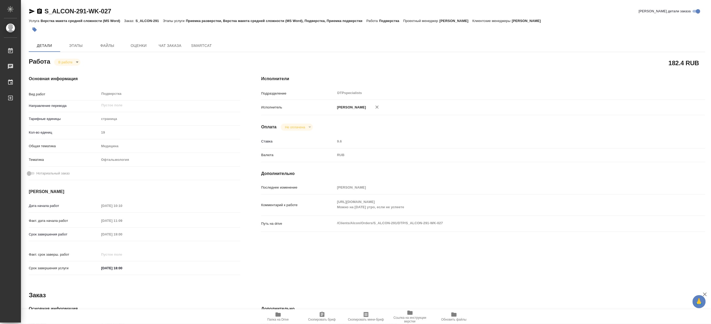
type textarea "x"
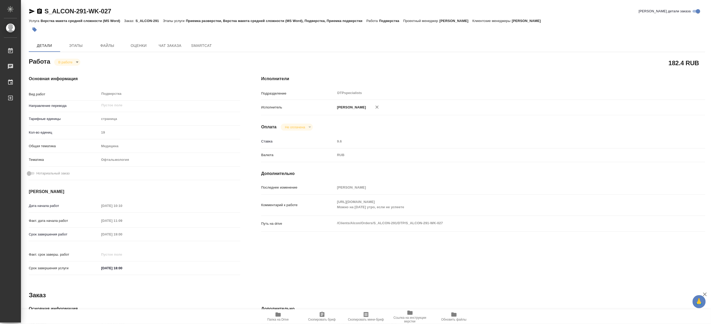
type textarea "x"
